Goal: Check status: Check status

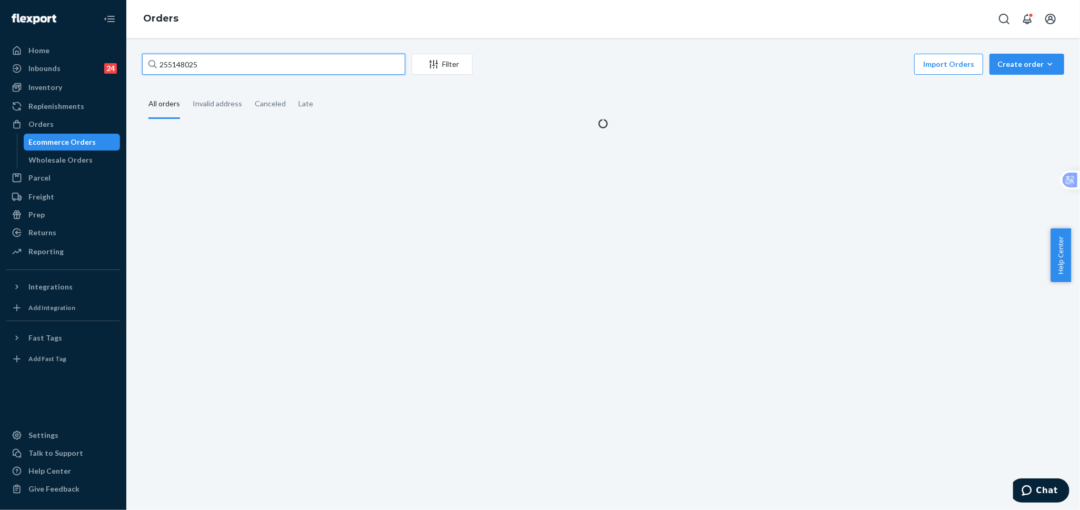
click at [260, 67] on input "255148025" at bounding box center [273, 64] width 263 height 21
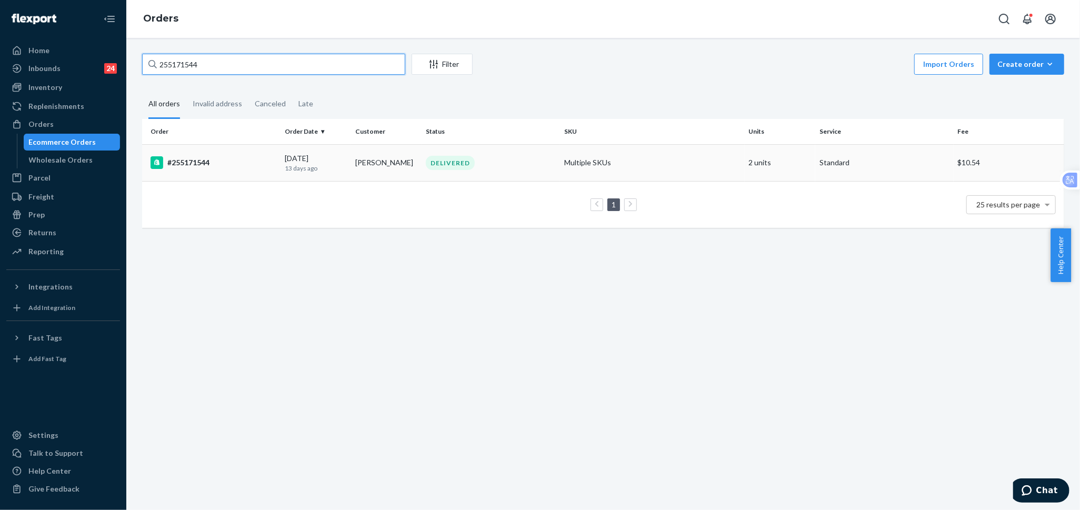
type input "255171544"
click at [256, 152] on td "#255171544" at bounding box center [211, 162] width 138 height 37
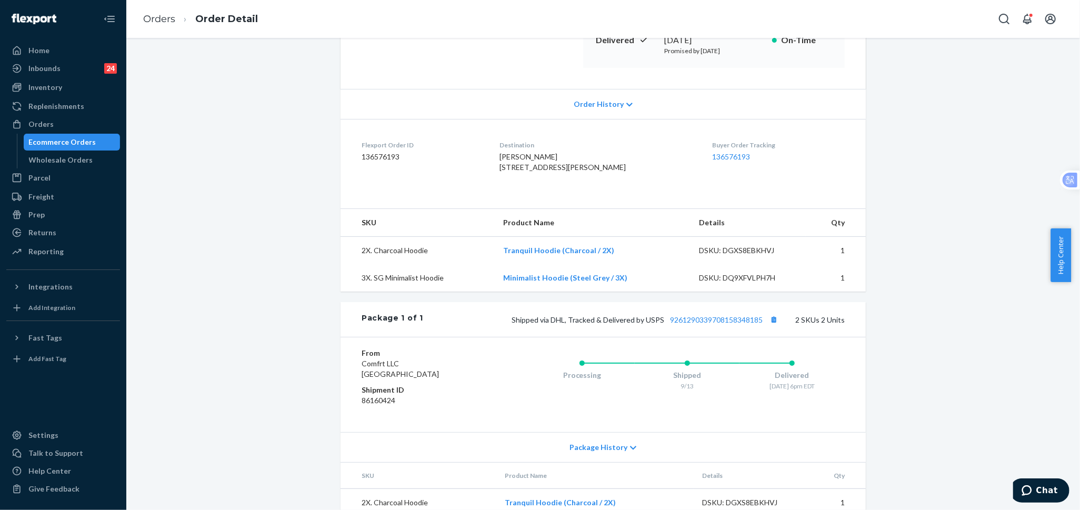
scroll to position [243, 0]
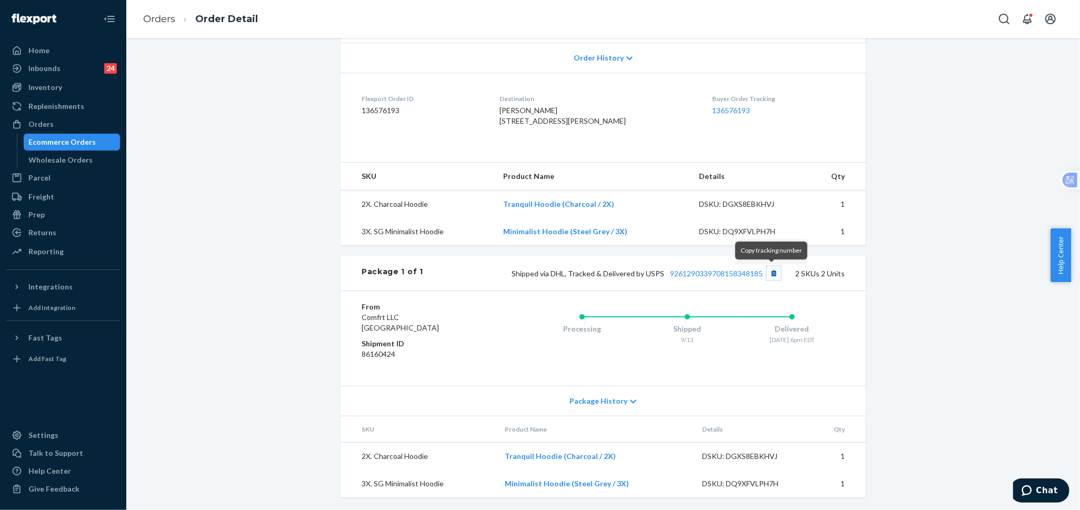
click at [768, 276] on button "Copy tracking number" at bounding box center [774, 273] width 14 height 14
click at [75, 130] on div "Orders" at bounding box center [63, 124] width 112 height 15
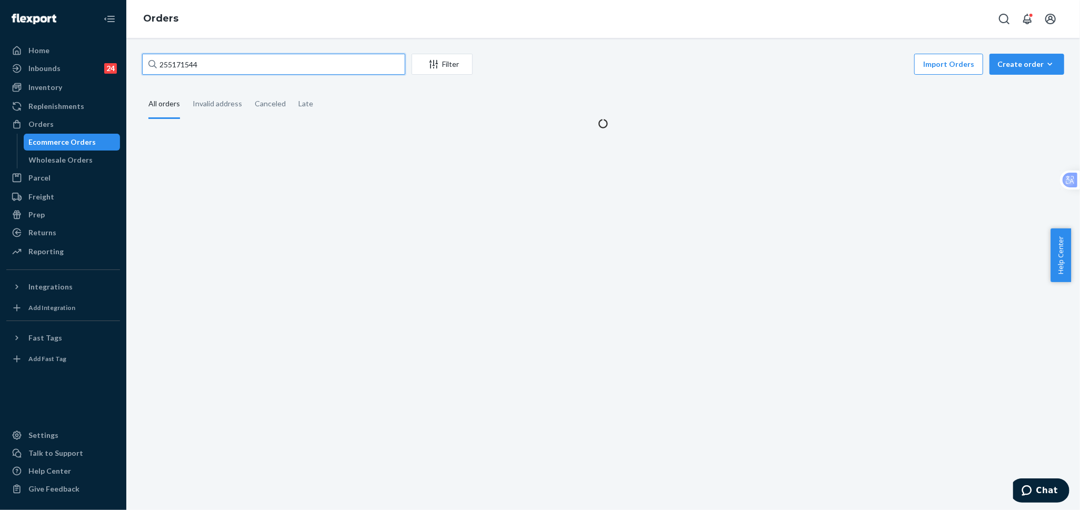
click at [261, 68] on input "255171544" at bounding box center [273, 64] width 263 height 21
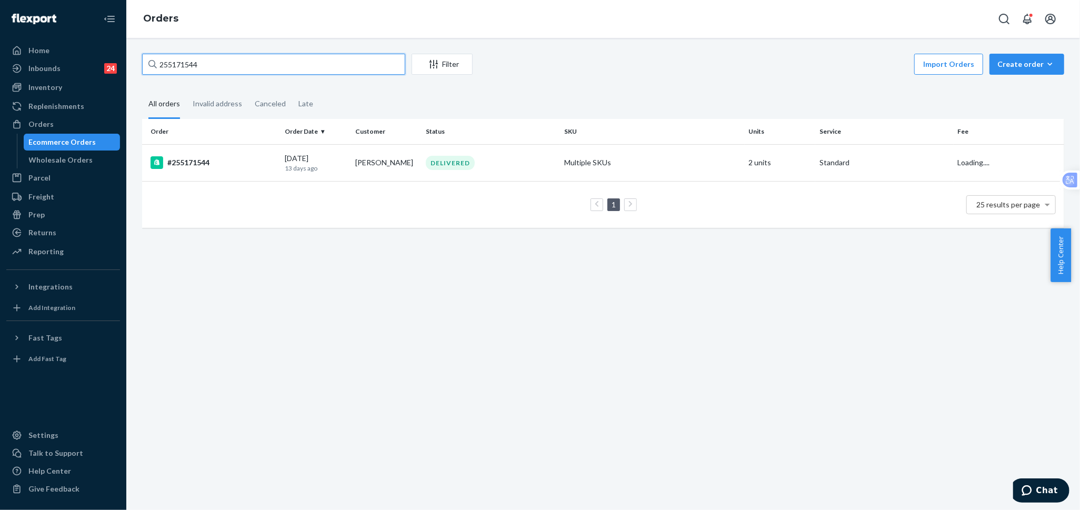
paste input "324775"
type input "255324775"
click at [313, 173] on td "[DATE] [DATE]" at bounding box center [316, 162] width 71 height 37
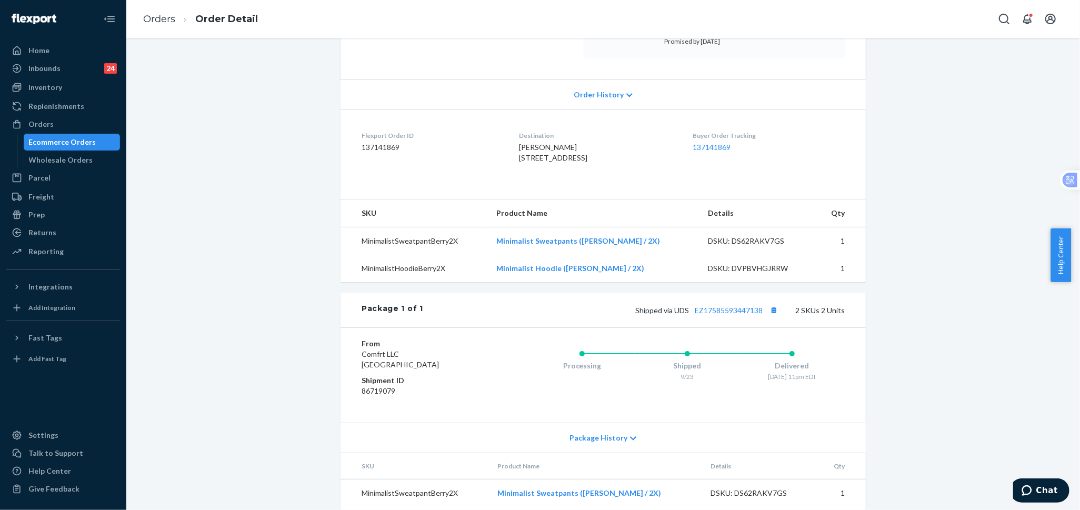
scroll to position [243, 0]
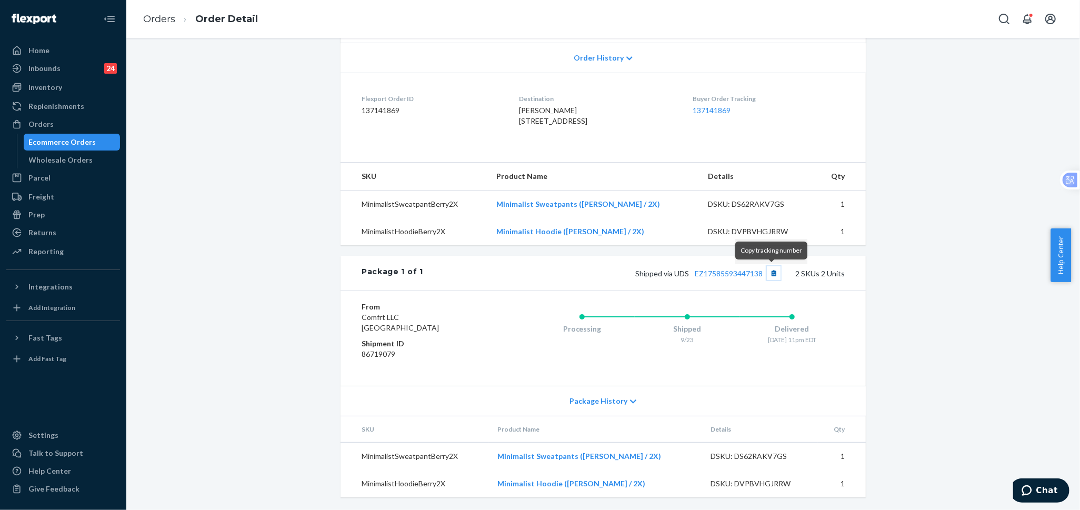
click at [771, 274] on button "Copy tracking number" at bounding box center [774, 273] width 14 height 14
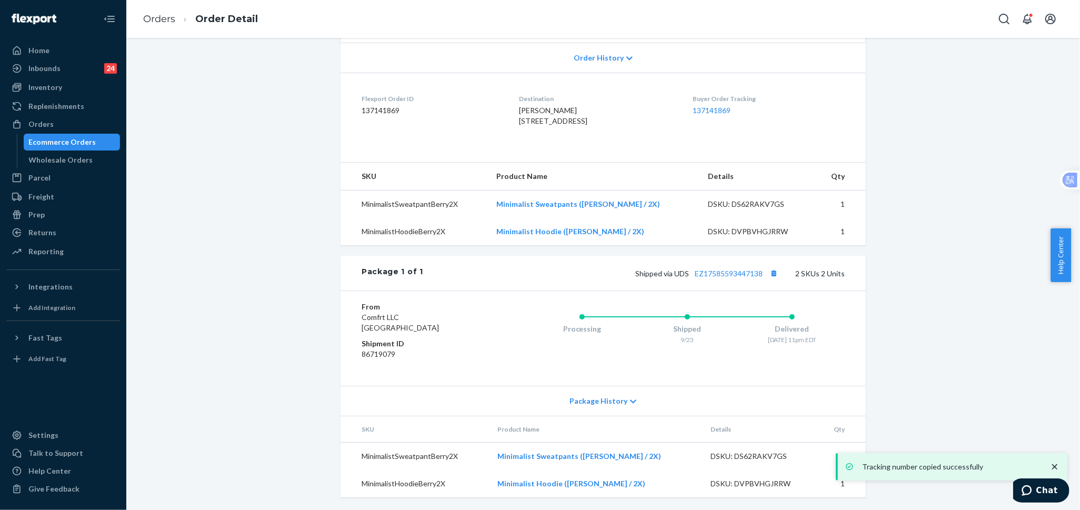
click at [718, 279] on div "Shipped via UDS EZ17585593447138 2 SKUs 2 Units" at bounding box center [634, 273] width 422 height 14
click at [718, 275] on link "EZ17585593447138" at bounding box center [729, 273] width 68 height 9
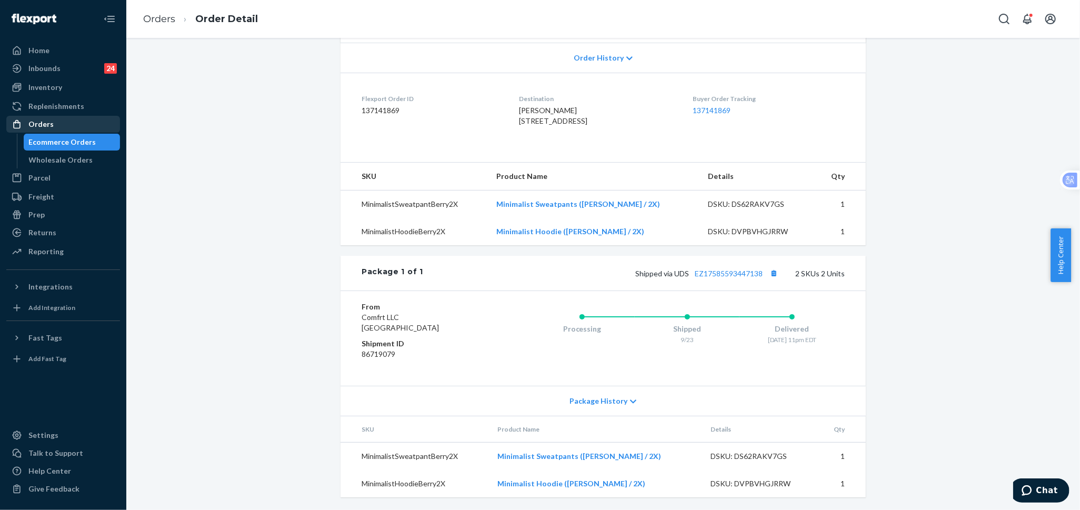
click at [62, 123] on div "Orders" at bounding box center [63, 124] width 112 height 15
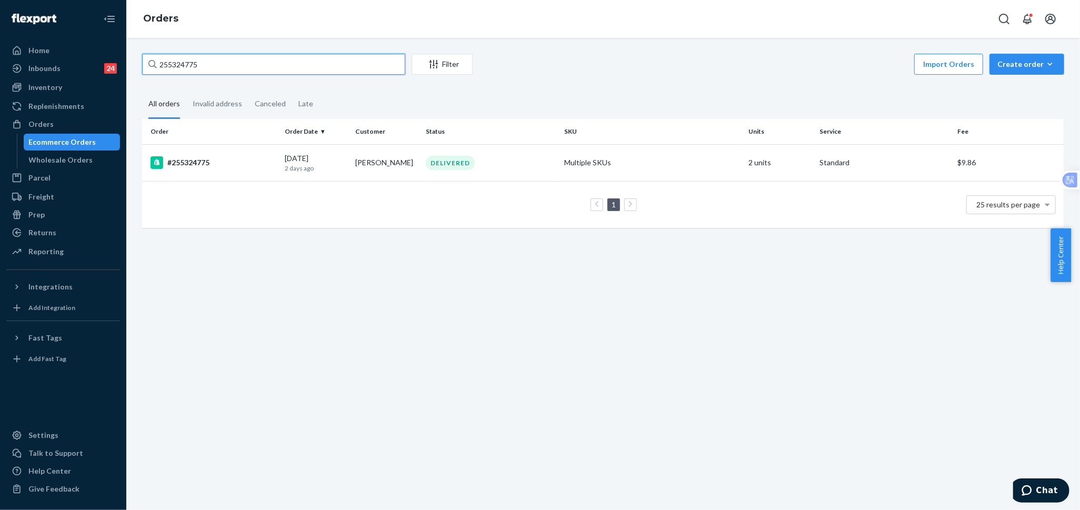
click at [226, 68] on input "255324775" at bounding box center [273, 64] width 263 height 21
paste input "150017"
type input "255150017"
click at [311, 171] on p "[DATE]" at bounding box center [316, 168] width 62 height 9
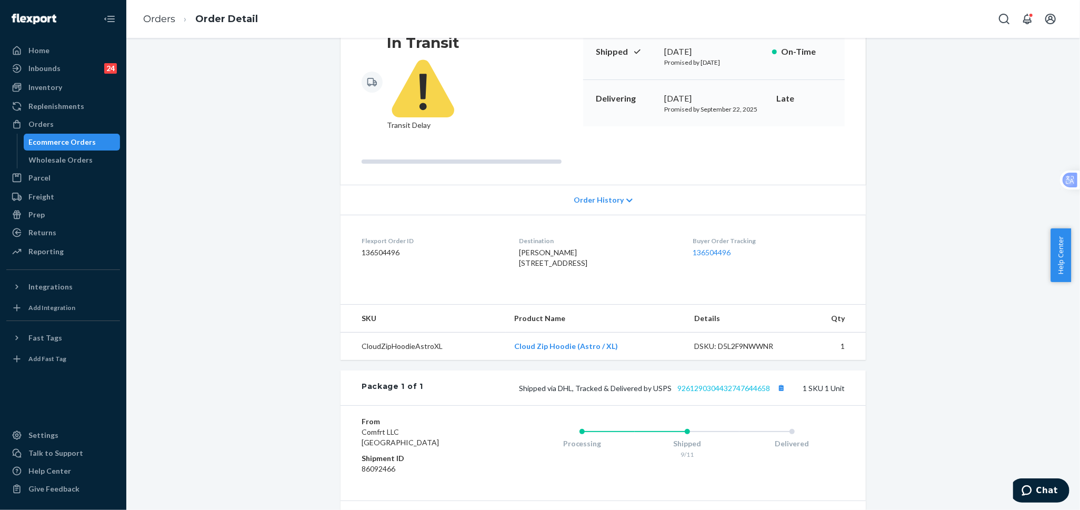
scroll to position [187, 0]
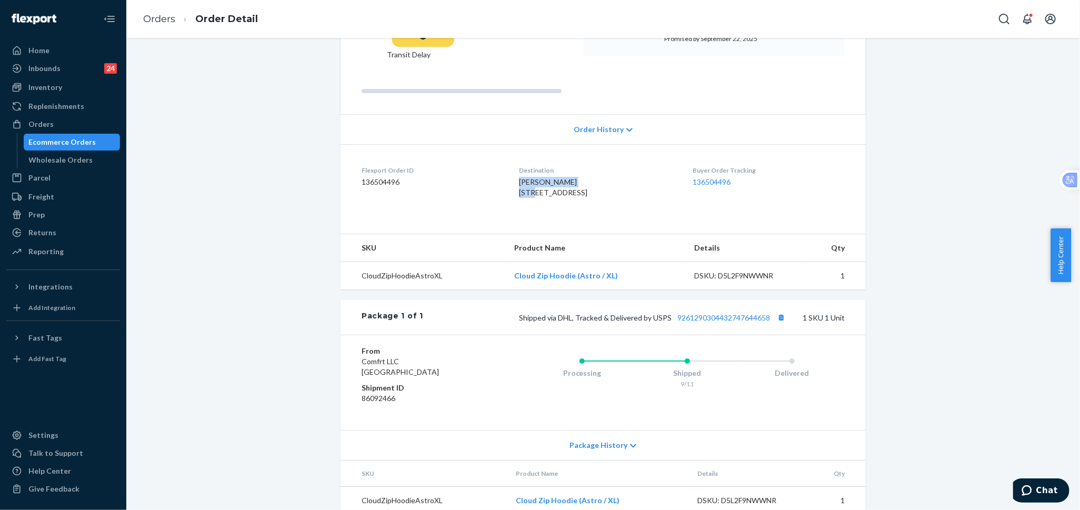
drag, startPoint x: 578, startPoint y: 145, endPoint x: 512, endPoint y: 142, distance: 65.9
click at [519, 177] on div "[PERSON_NAME] [STREET_ADDRESS]" at bounding box center [597, 187] width 157 height 21
copy span "[PERSON_NAME]"
click at [44, 127] on div "Orders" at bounding box center [40, 124] width 25 height 11
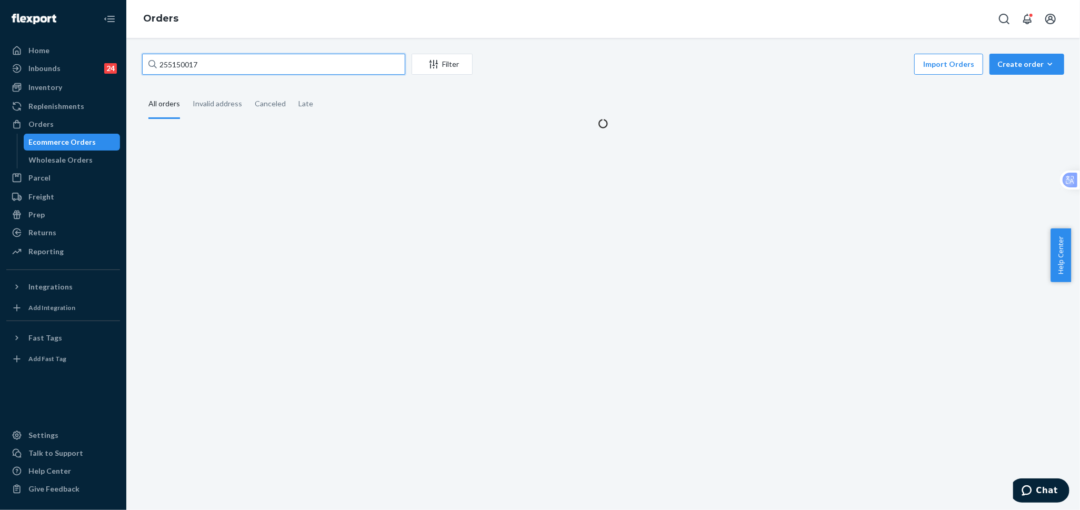
click at [238, 59] on input "255150017" at bounding box center [273, 64] width 263 height 21
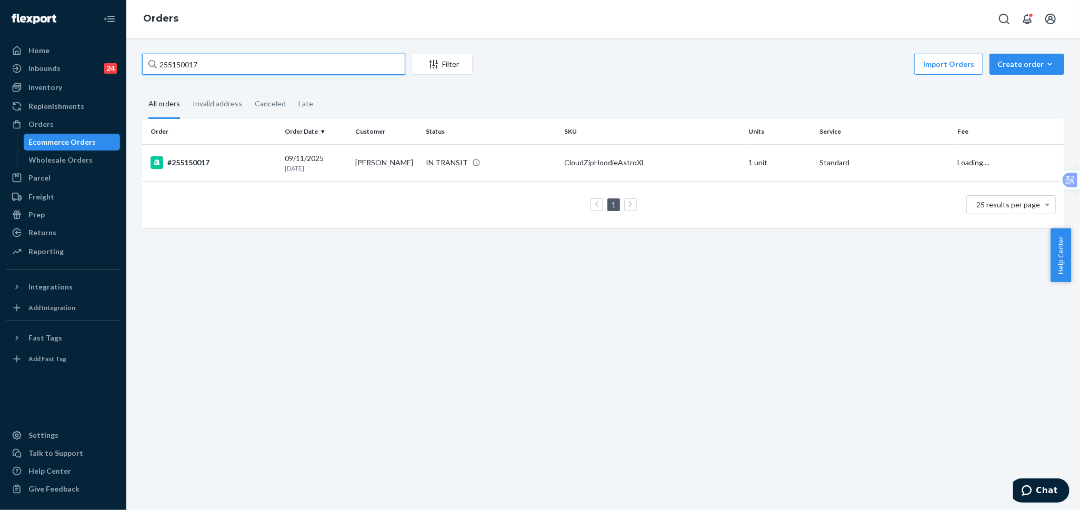
paste input "[PERSON_NAME]"
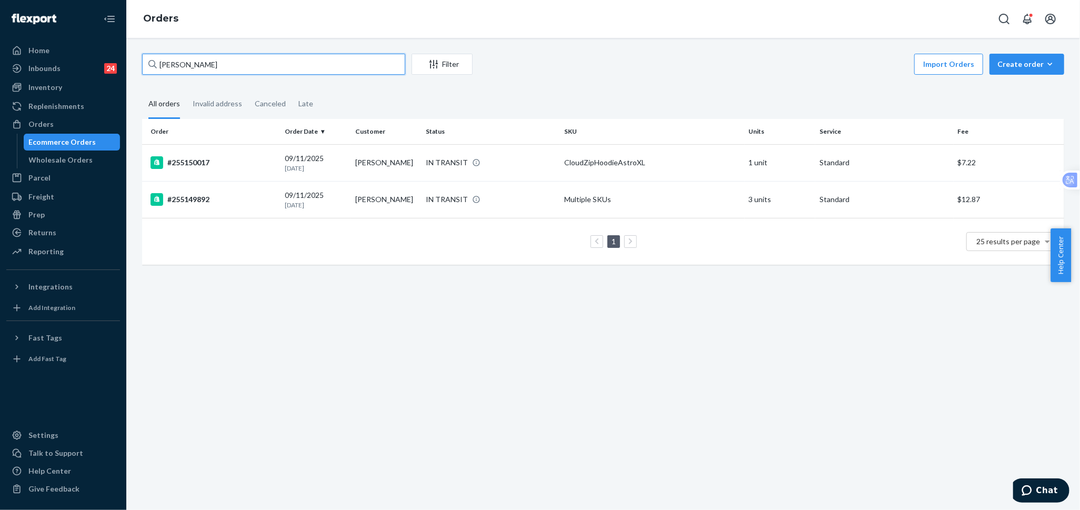
type input "[PERSON_NAME]"
click at [263, 169] on td "#255150017" at bounding box center [211, 162] width 138 height 37
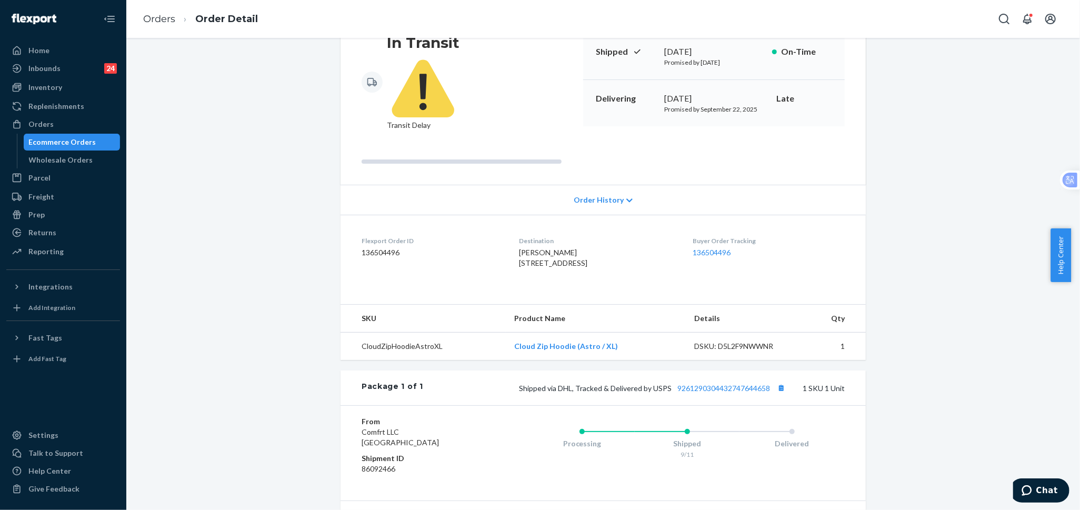
scroll to position [187, 0]
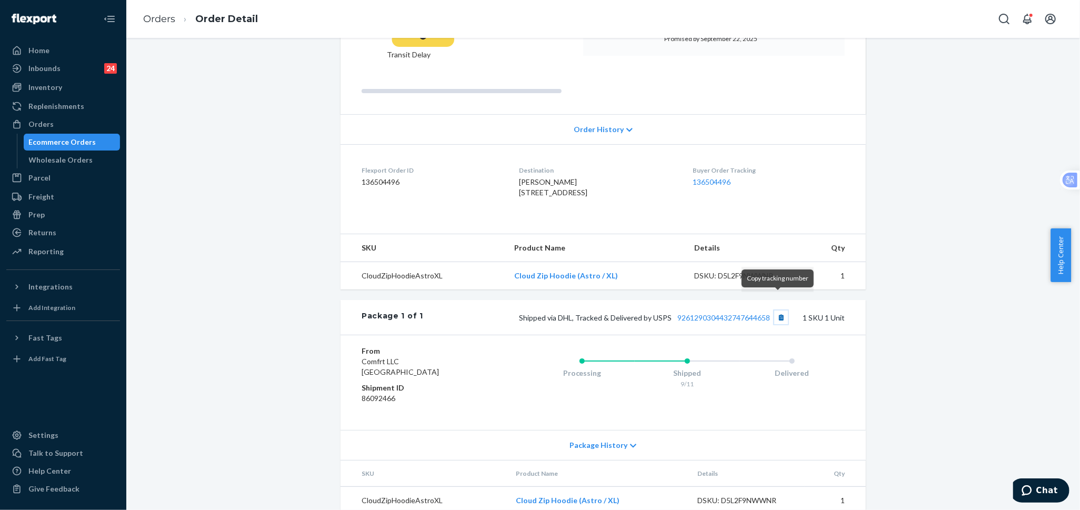
click at [778, 311] on button "Copy tracking number" at bounding box center [782, 318] width 14 height 14
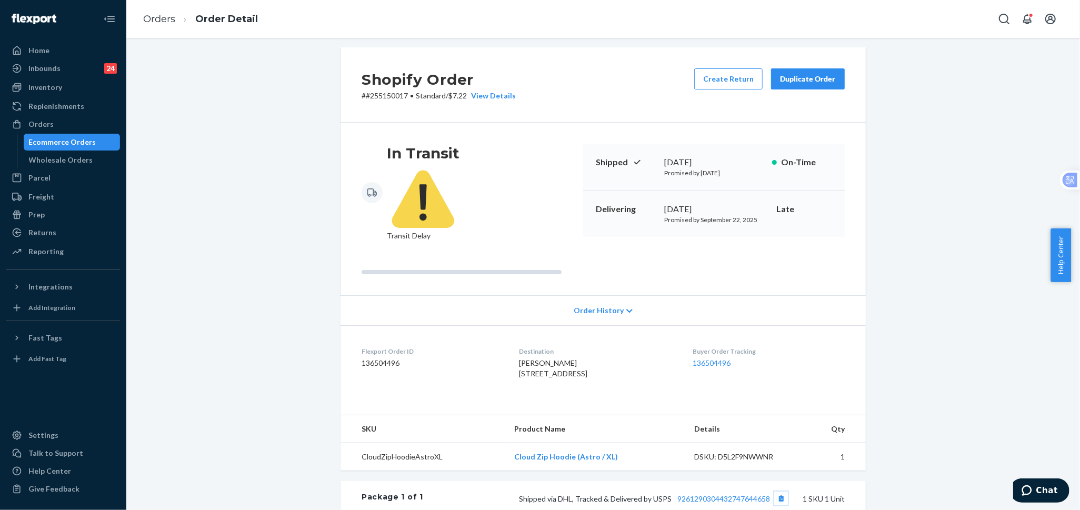
scroll to position [0, 0]
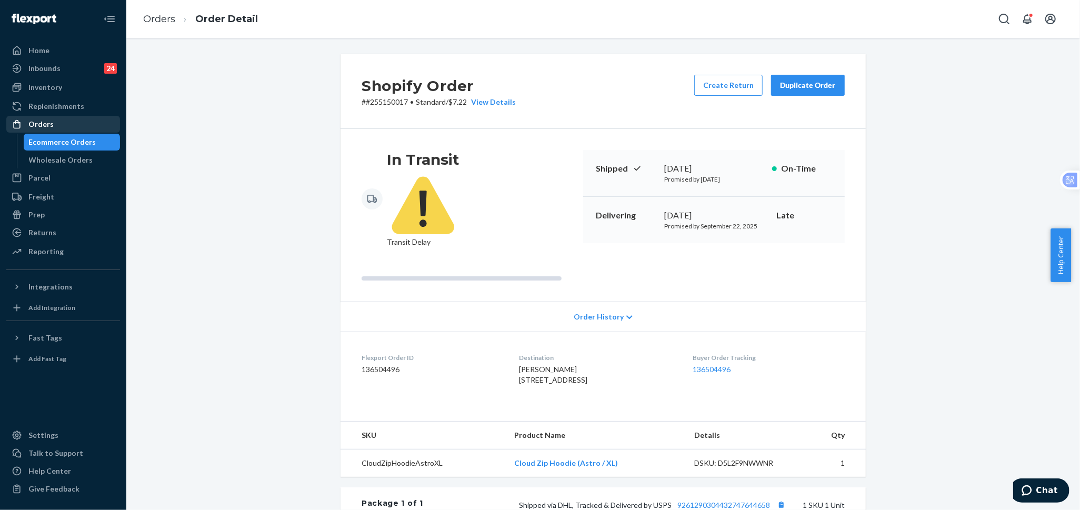
click at [72, 125] on div "Orders" at bounding box center [63, 124] width 112 height 15
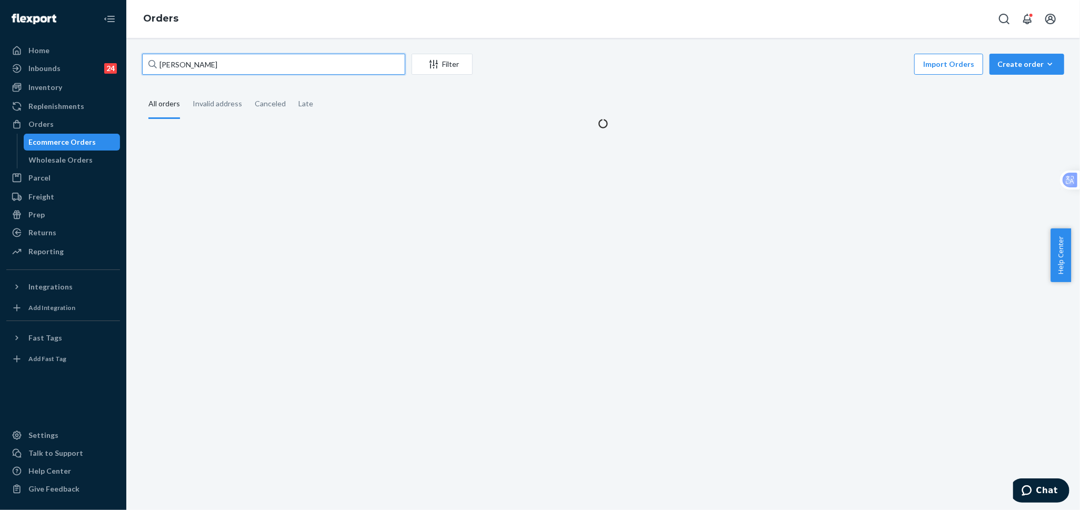
click at [355, 63] on input "[PERSON_NAME]" at bounding box center [273, 64] width 263 height 21
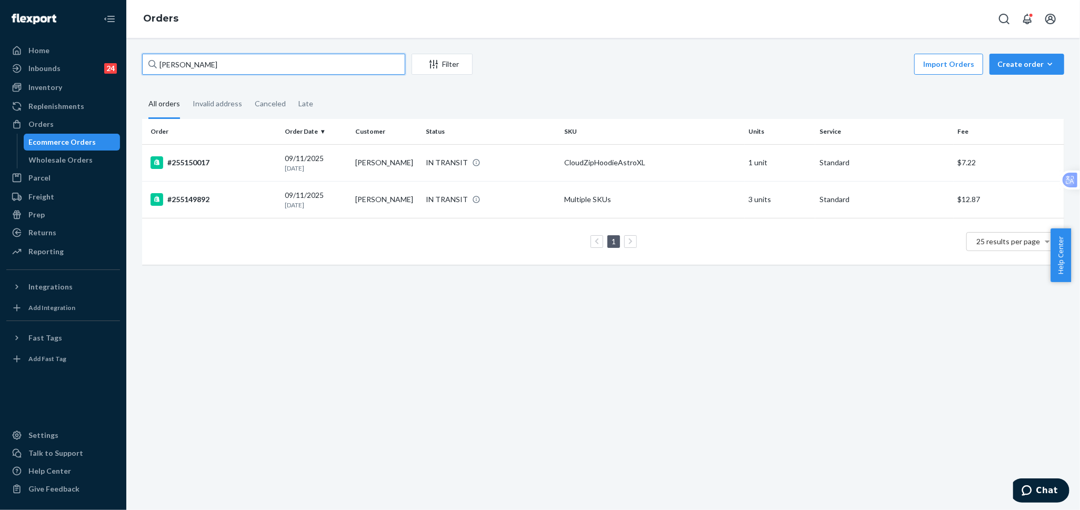
paste input "255149892"
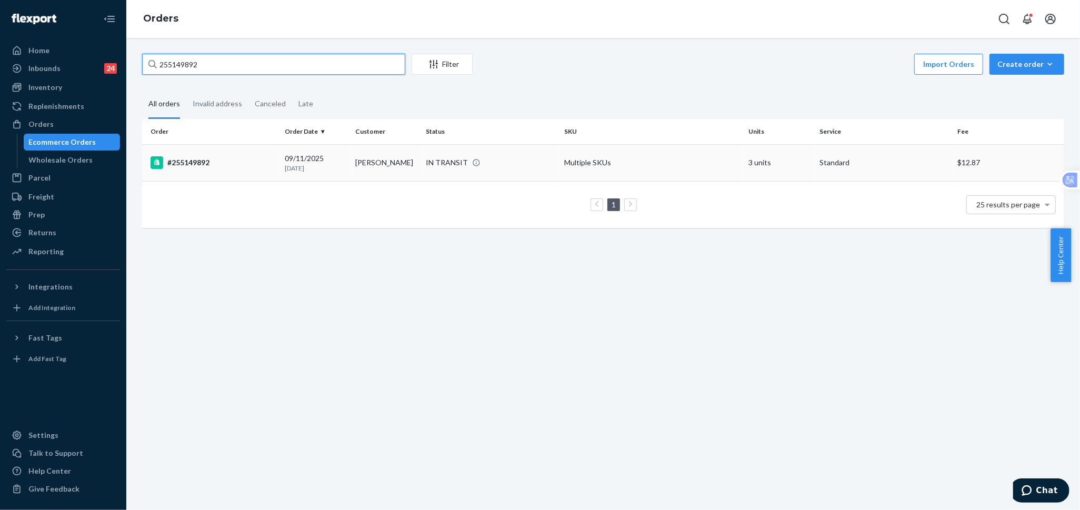
type input "255149892"
click at [351, 167] on td "[PERSON_NAME]" at bounding box center [386, 162] width 71 height 37
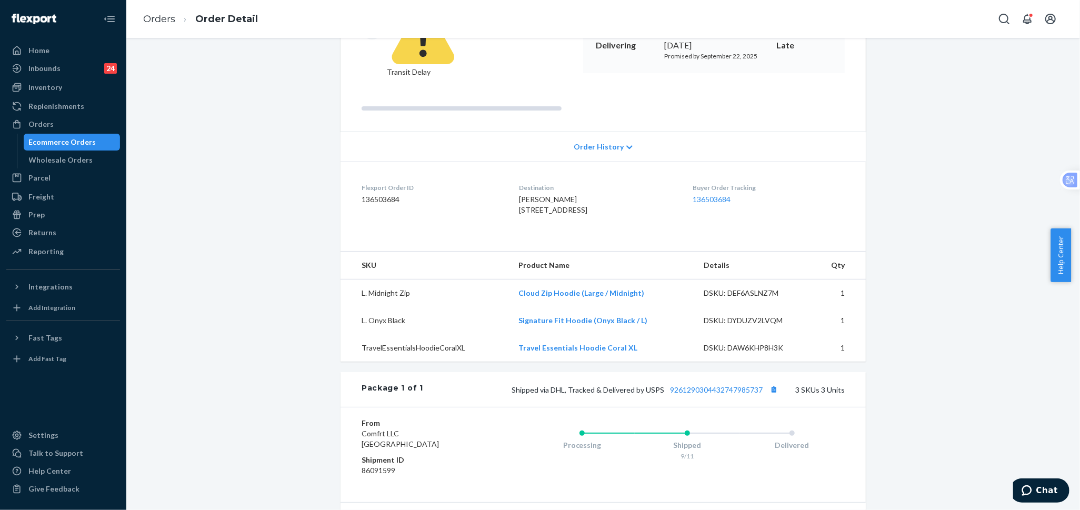
scroll to position [234, 0]
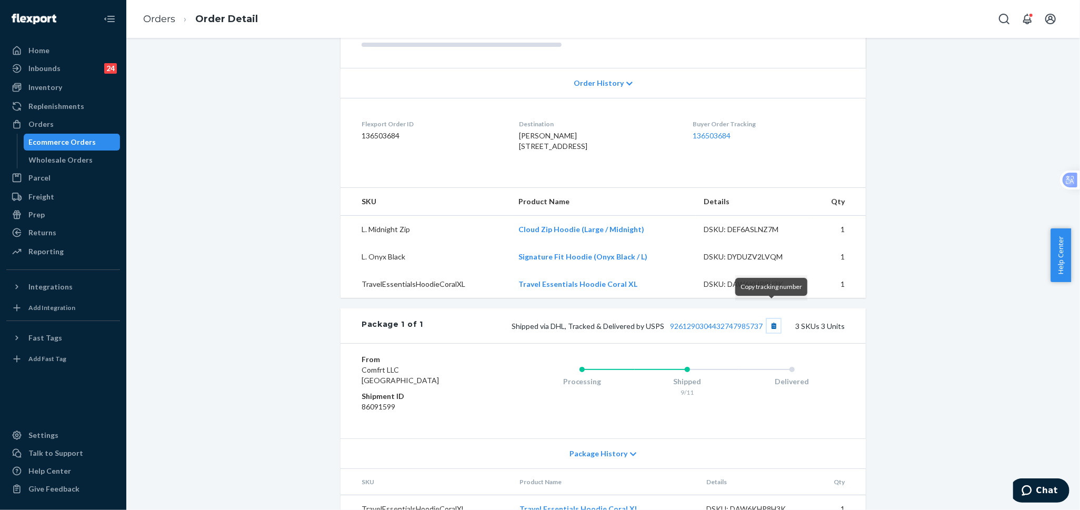
click at [771, 319] on button "Copy tracking number" at bounding box center [774, 326] width 14 height 14
click at [68, 120] on div "Orders" at bounding box center [63, 124] width 112 height 15
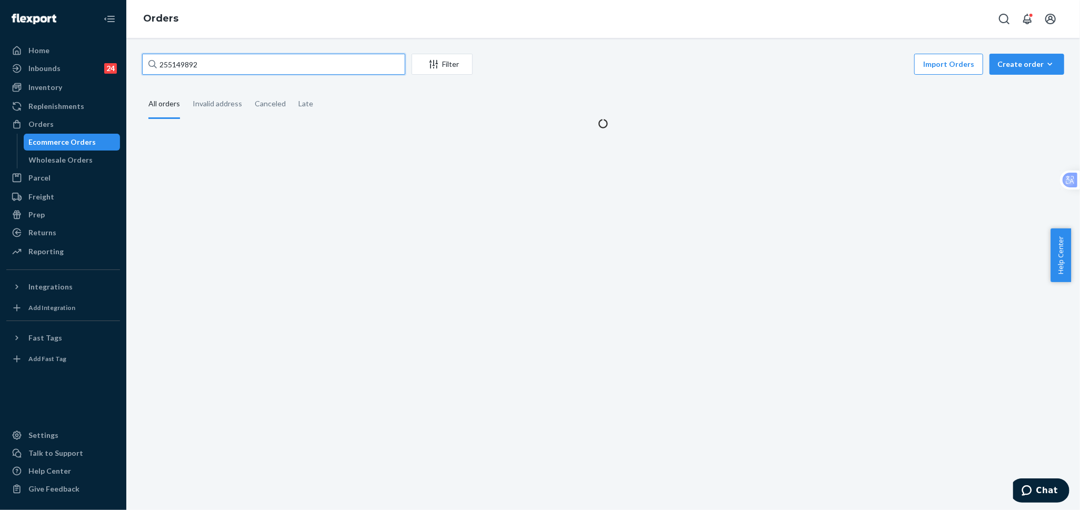
click at [269, 67] on input "255149892" at bounding box center [273, 64] width 263 height 21
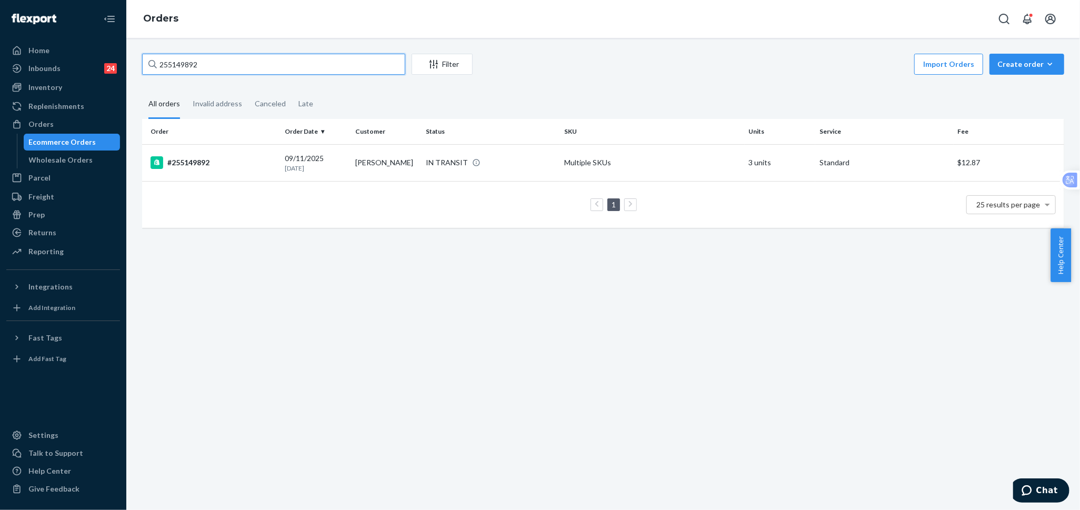
paste input "69500"
type input "255169500"
click at [351, 160] on td "[PERSON_NAME]" at bounding box center [386, 162] width 71 height 37
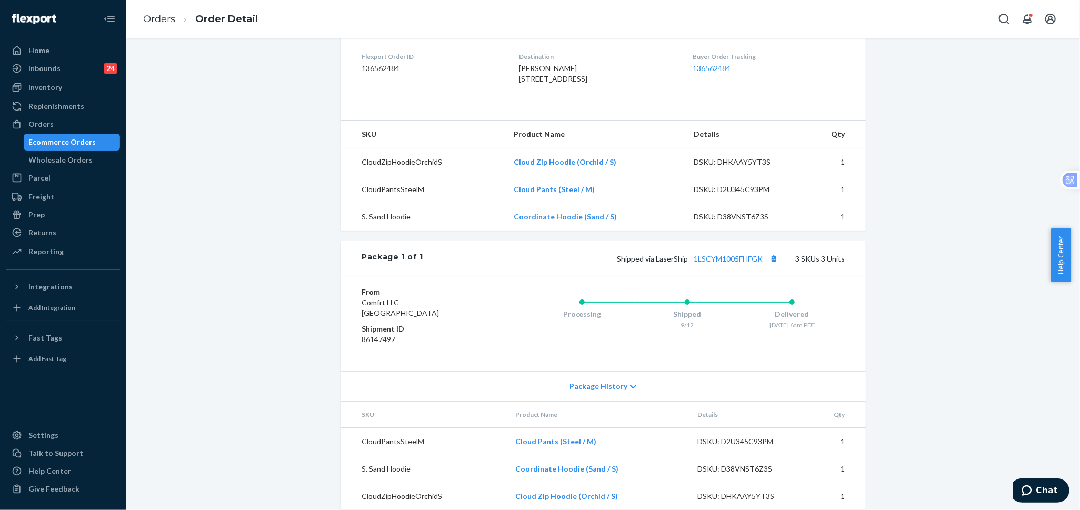
scroll to position [292, 0]
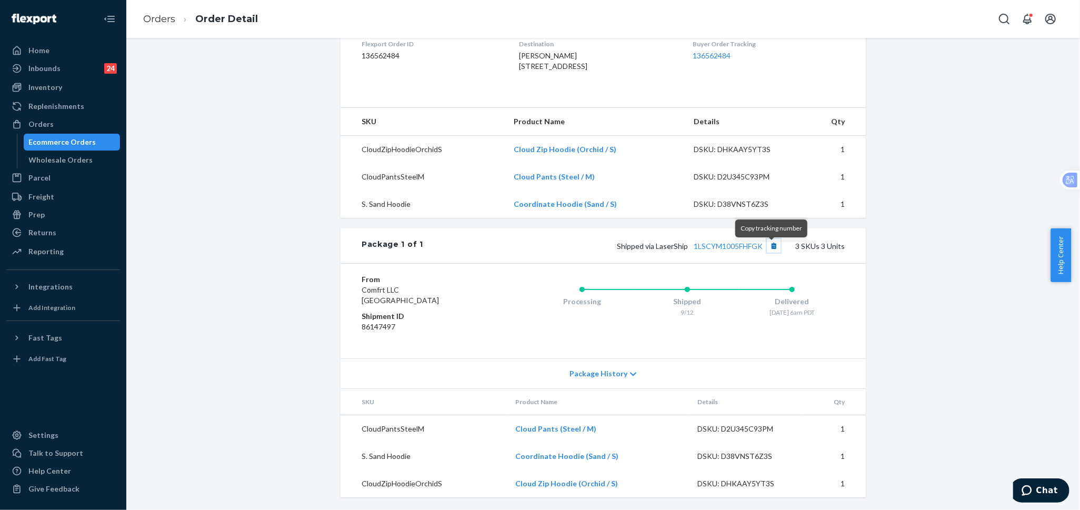
click at [776, 252] on button "Copy tracking number" at bounding box center [774, 246] width 14 height 14
